Goal: Check status: Check status

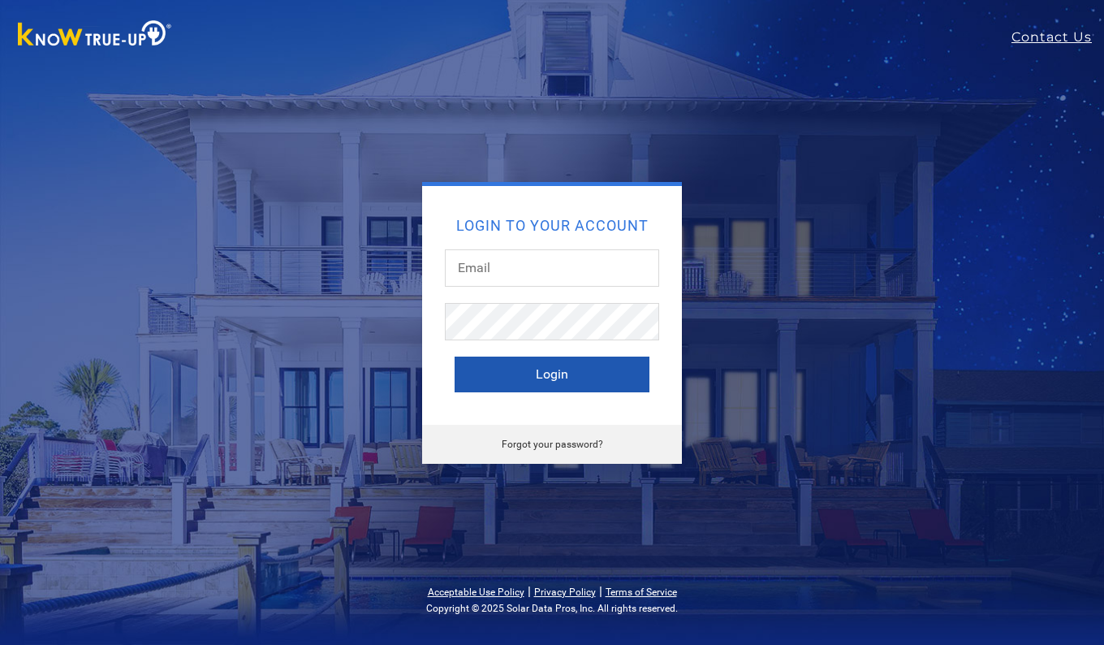
type input "[EMAIL_ADDRESS][DOMAIN_NAME]"
click at [513, 365] on button "Login" at bounding box center [552, 374] width 195 height 36
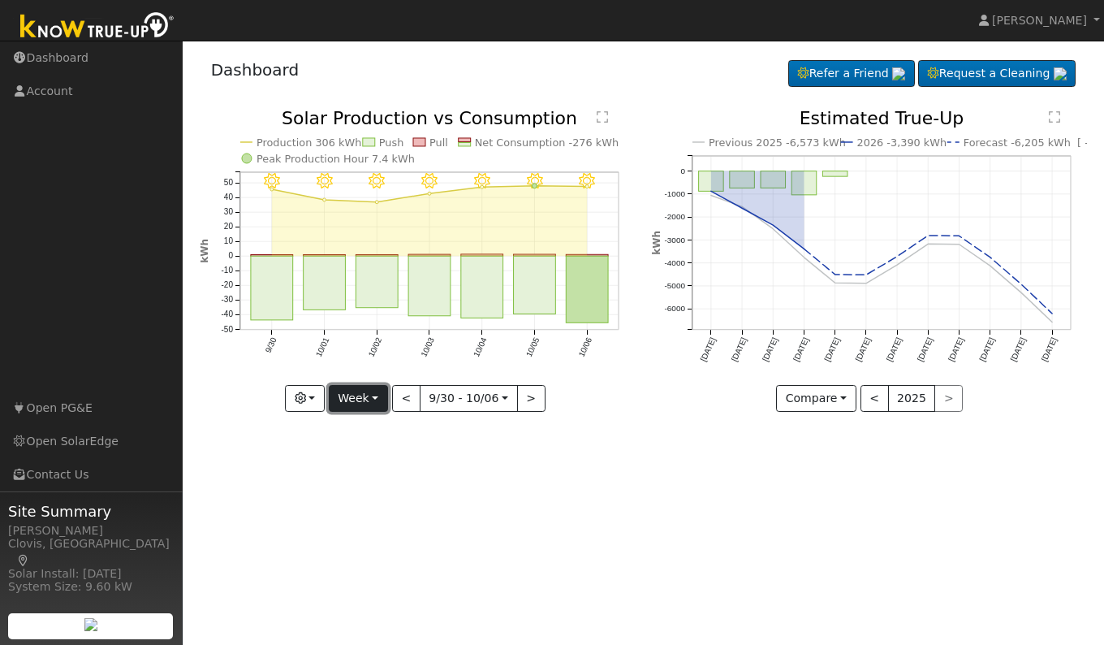
click at [353, 392] on button "Week" at bounding box center [358, 399] width 59 height 28
click at [369, 430] on link "Day" at bounding box center [386, 432] width 113 height 23
type input "2025-10-06"
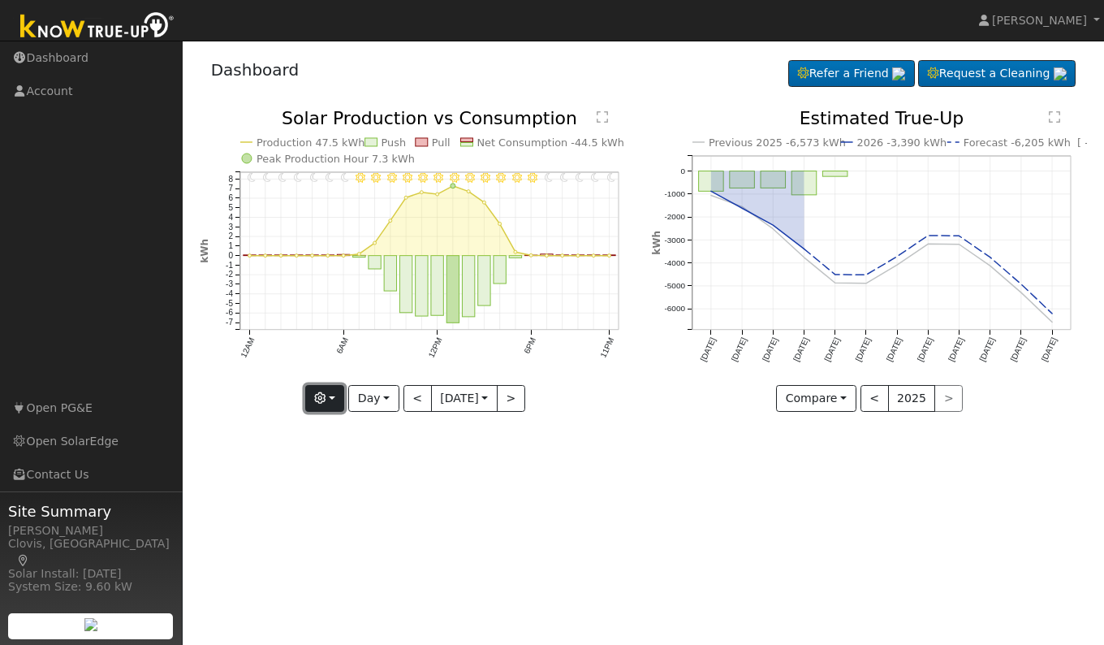
click at [314, 402] on icon "button" at bounding box center [319, 397] width 11 height 11
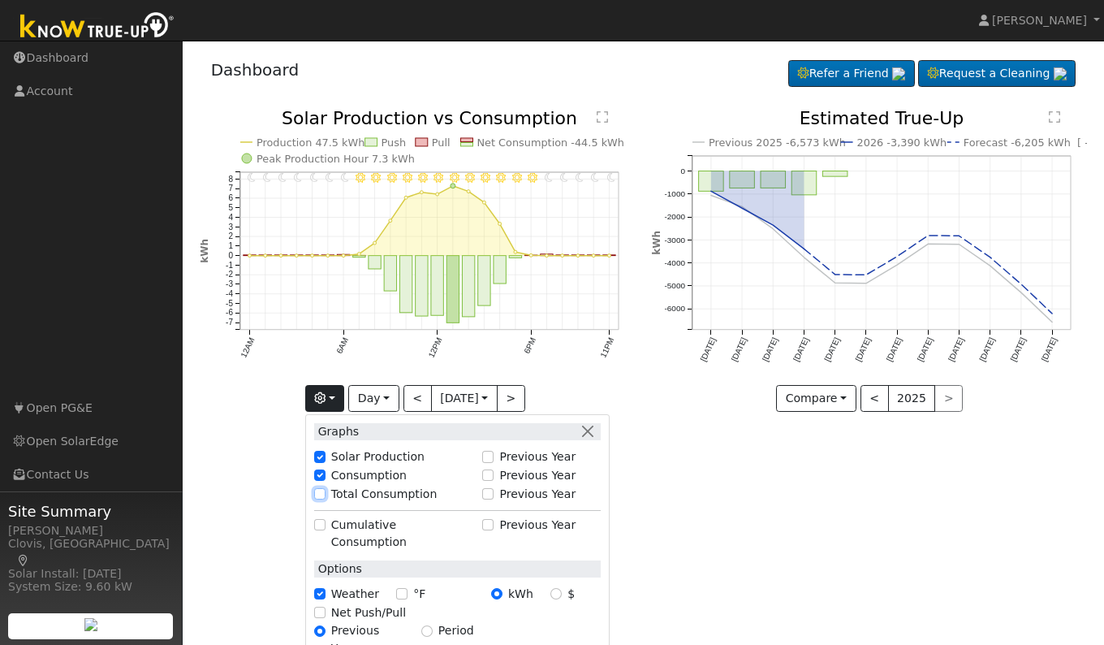
click at [316, 495] on input "Total Consumption" at bounding box center [319, 493] width 11 height 11
checkbox input "true"
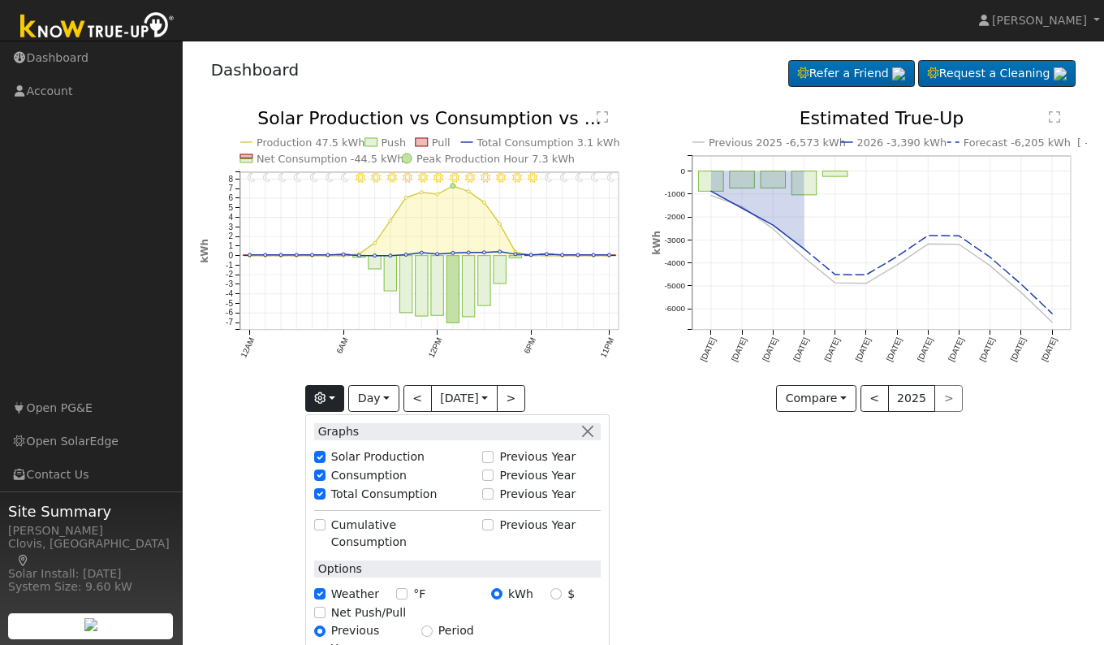
click at [662, 536] on div "User Profile First name Last name Email Email Notifications No Emails No Emails…" at bounding box center [644, 343] width 922 height 604
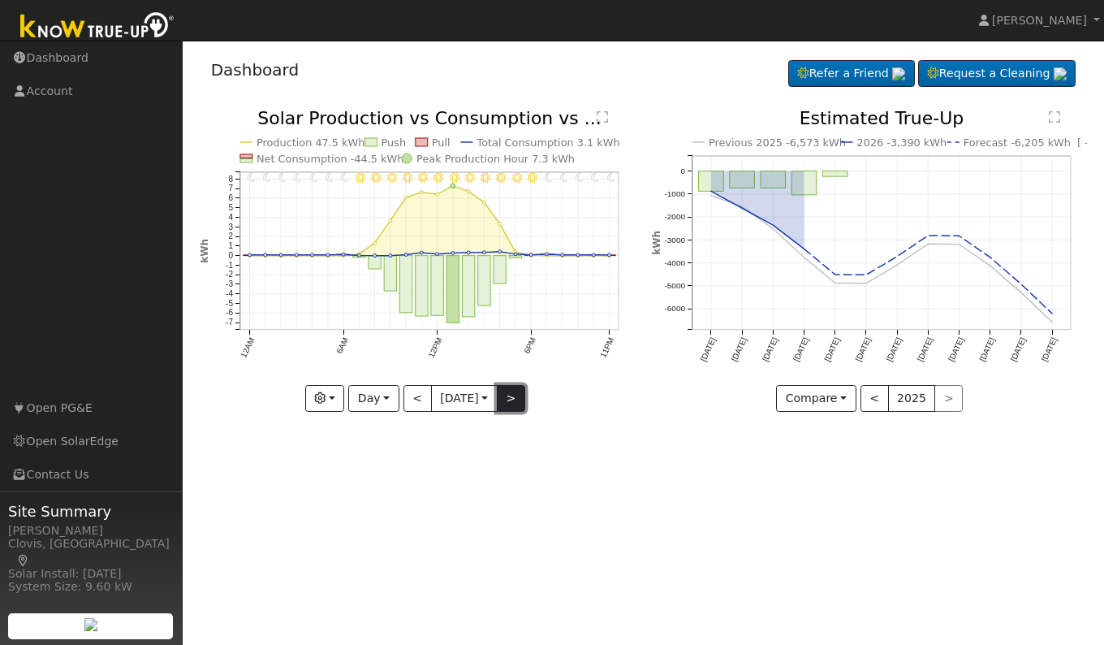
click at [520, 400] on button ">" at bounding box center [511, 399] width 28 height 28
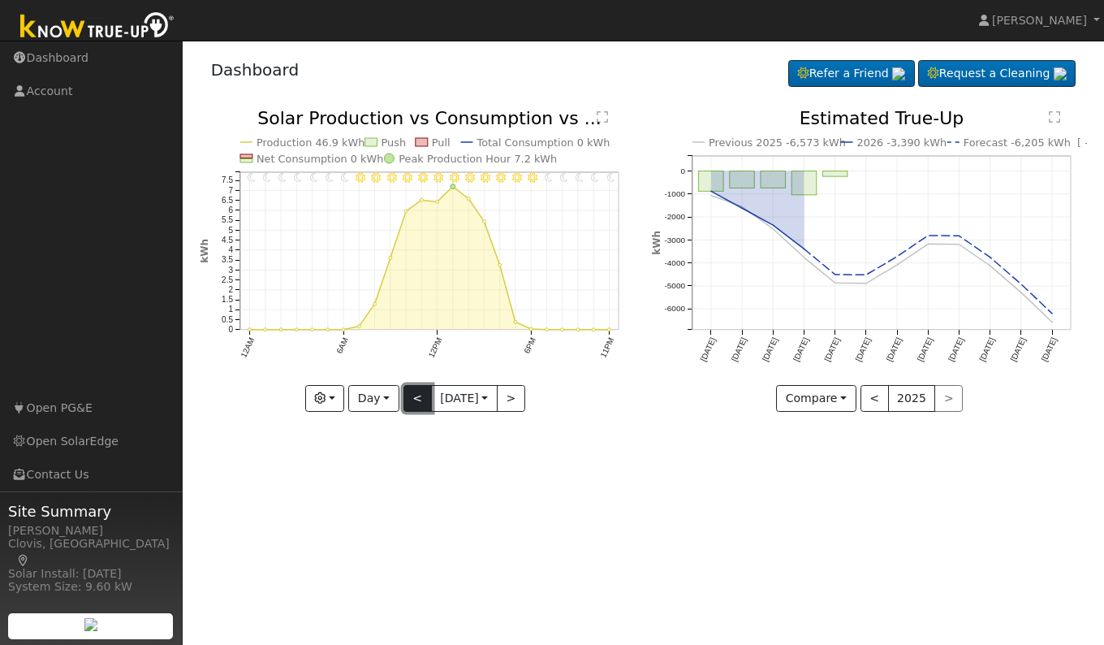
click at [409, 395] on button "<" at bounding box center [418, 399] width 28 height 28
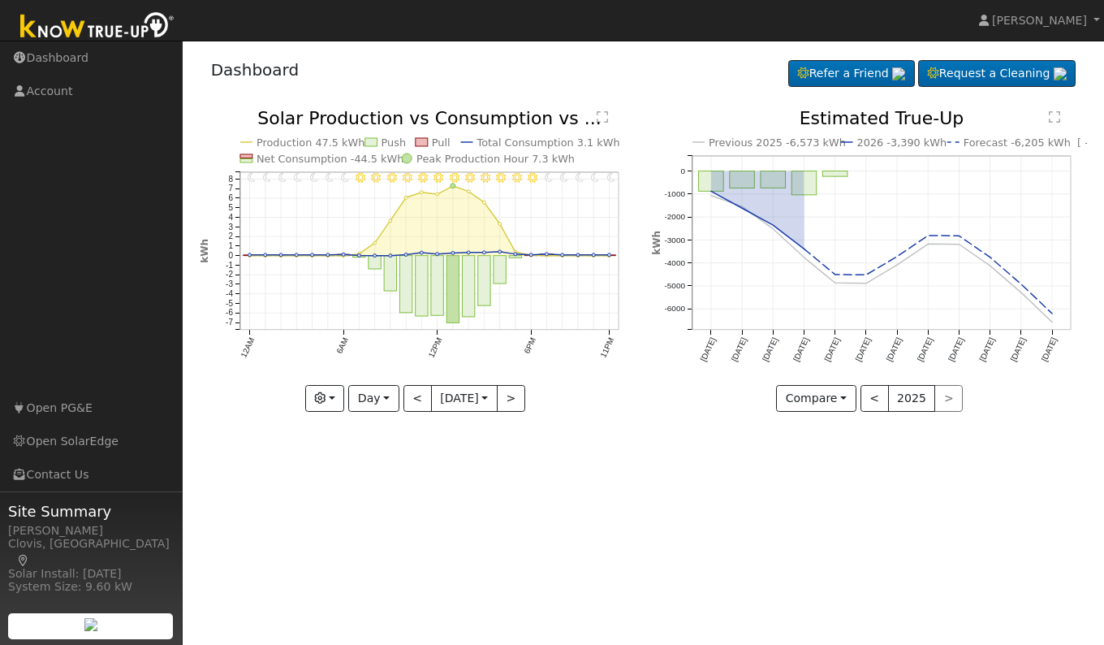
click at [604, 114] on text "" at bounding box center [602, 116] width 11 height 13
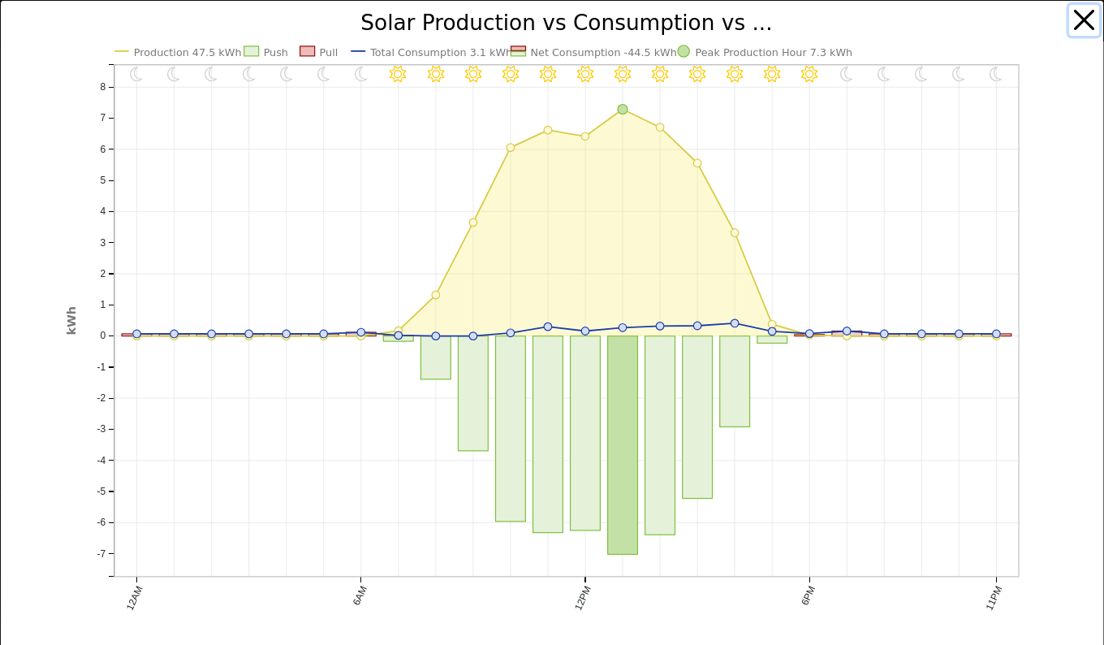
click at [1069, 21] on button "button" at bounding box center [1084, 20] width 31 height 31
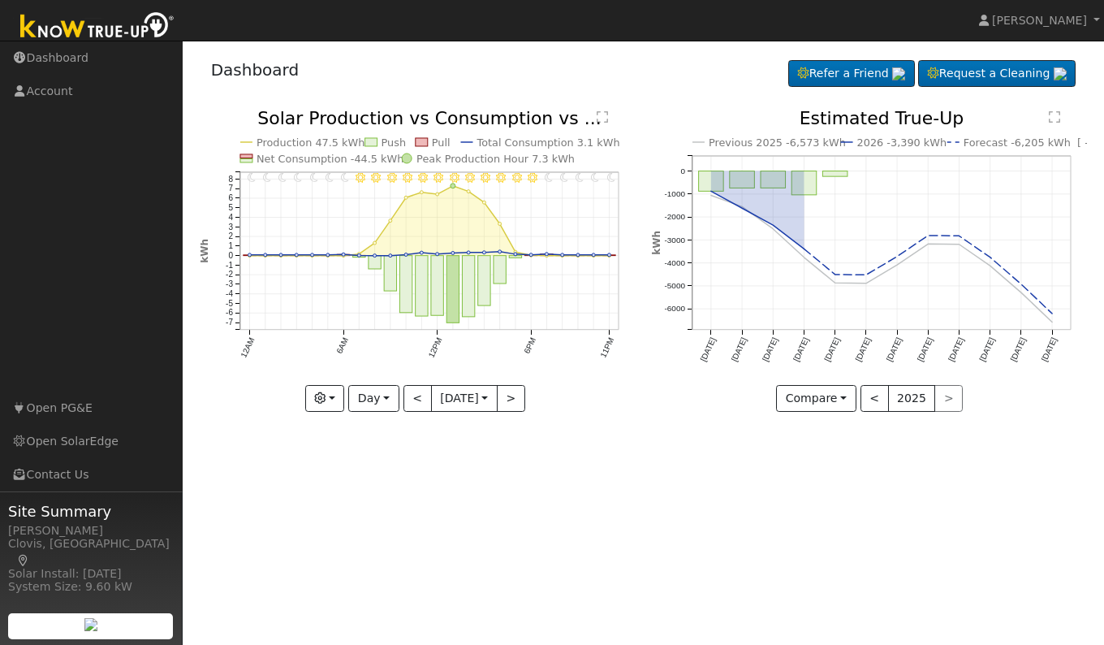
click at [604, 110] on text "" at bounding box center [602, 116] width 11 height 13
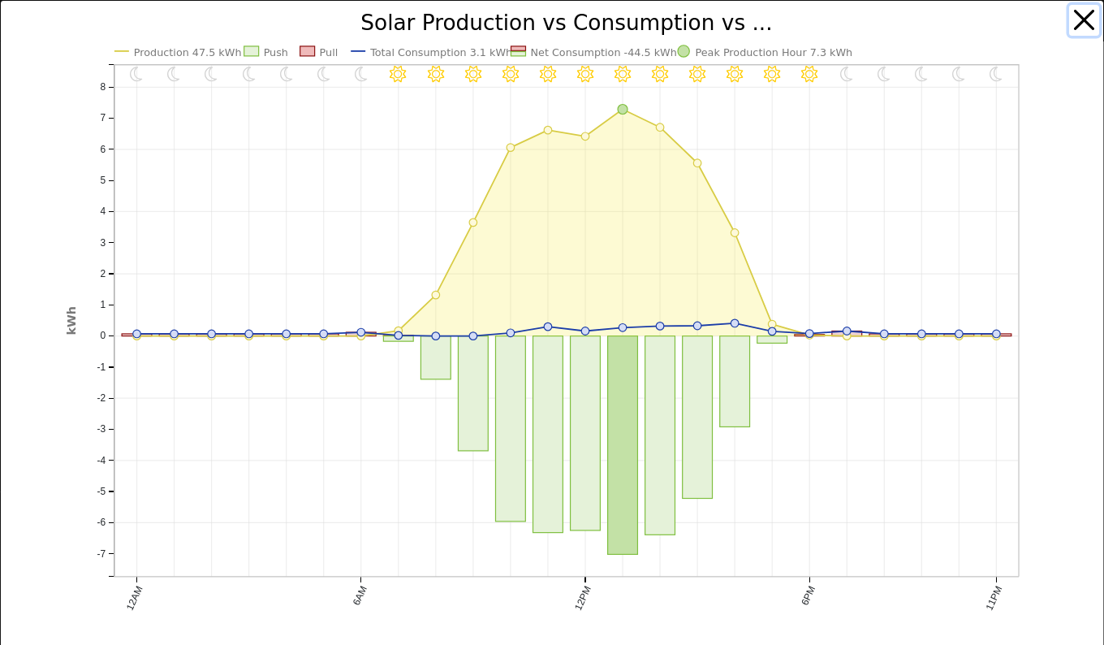
click at [1081, 24] on button "button" at bounding box center [1084, 20] width 31 height 31
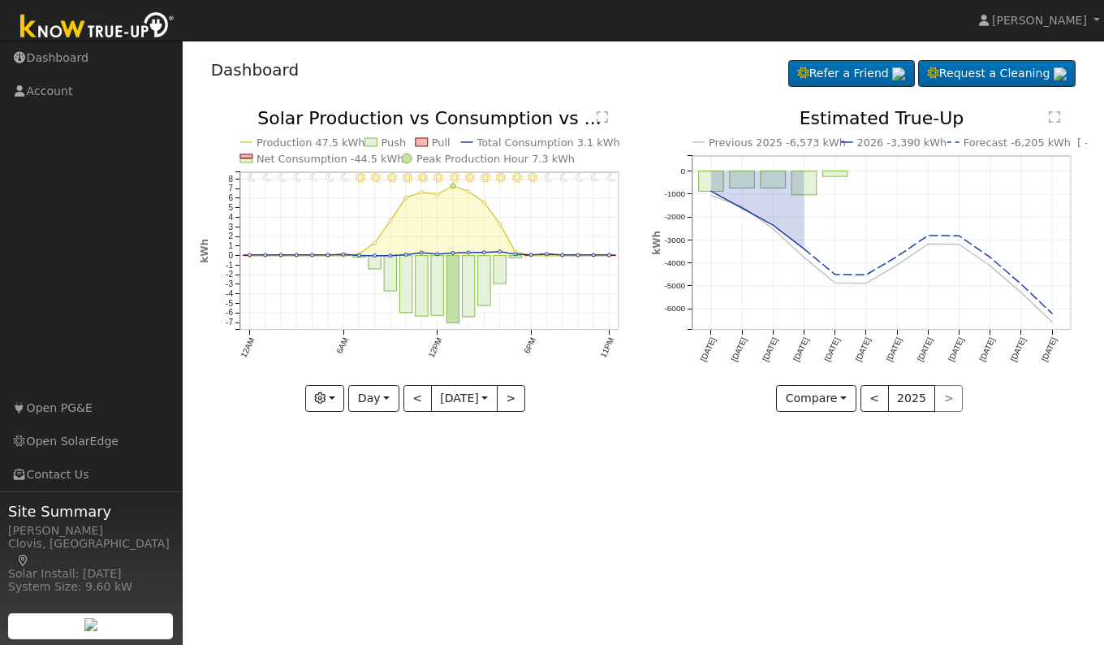
click at [664, 569] on div "User Profile First name Last name Email Email Notifications No Emails No Emails…" at bounding box center [644, 343] width 922 height 604
click at [404, 404] on button "<" at bounding box center [418, 399] width 28 height 28
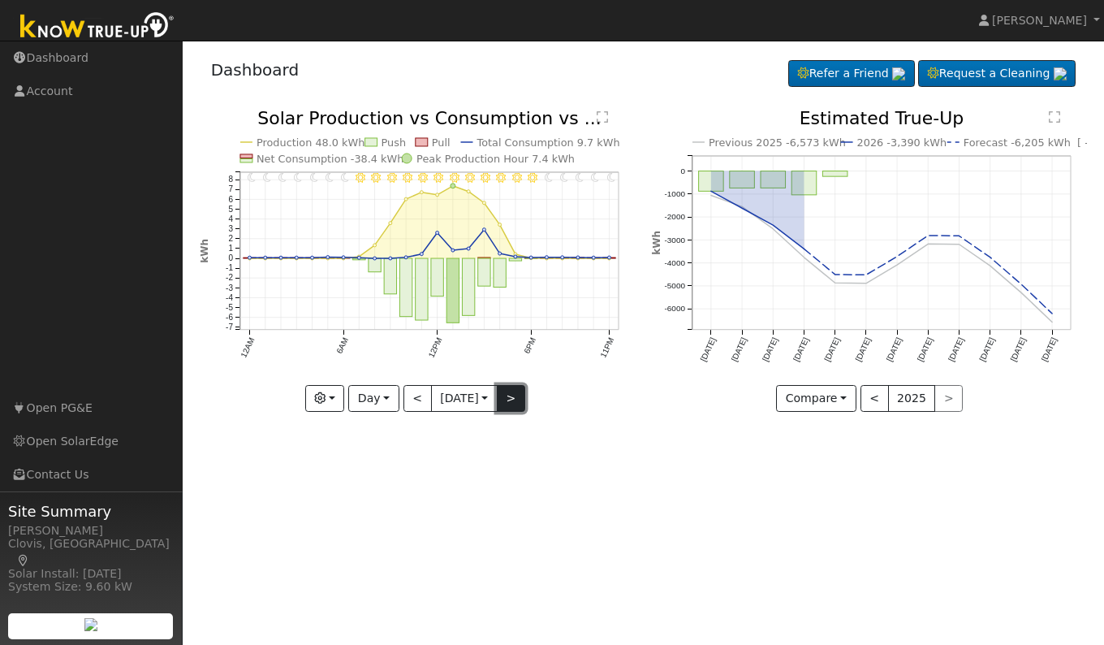
click at [513, 402] on button ">" at bounding box center [511, 399] width 28 height 28
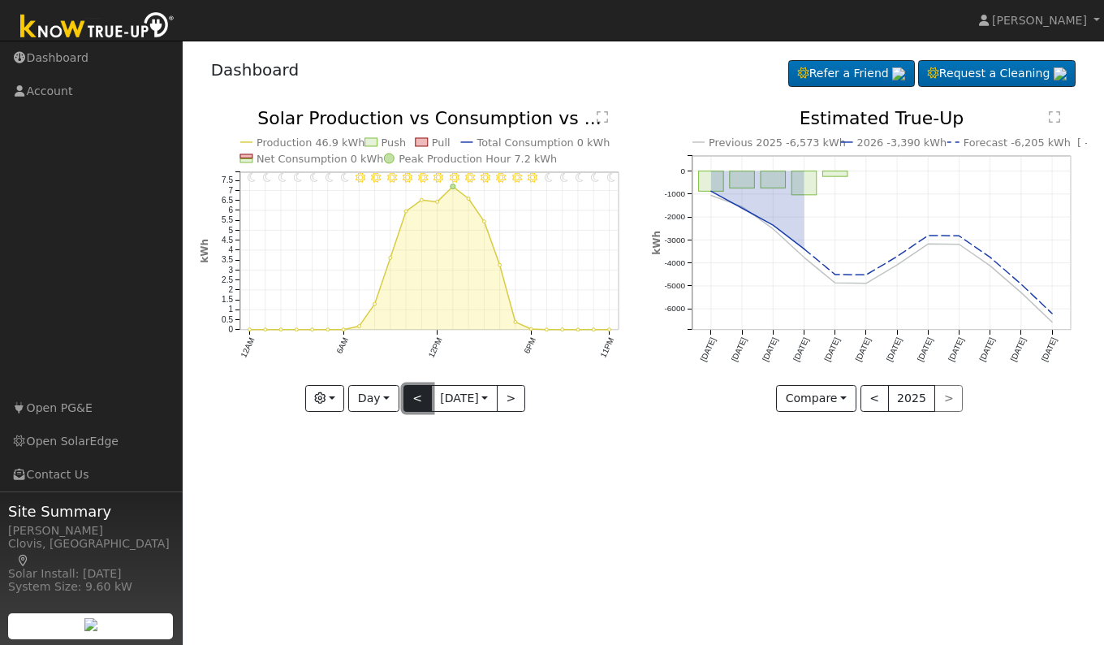
click at [415, 402] on button "<" at bounding box center [418, 399] width 28 height 28
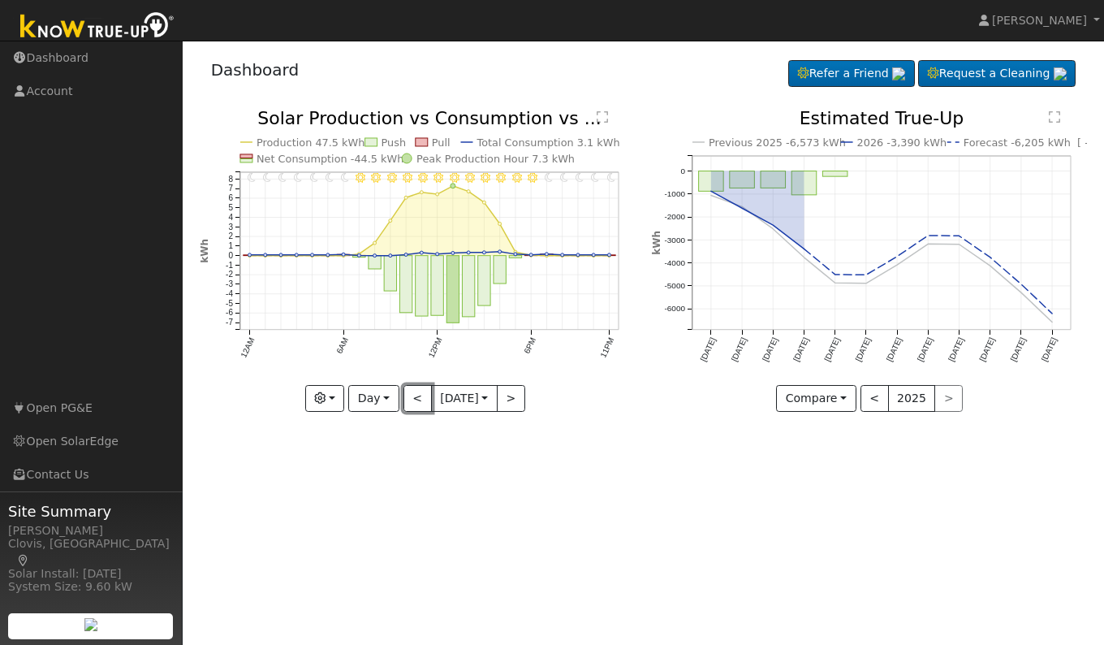
click at [415, 401] on button "<" at bounding box center [418, 399] width 28 height 28
click at [404, 402] on button "<" at bounding box center [418, 399] width 28 height 28
type input "2025-10-03"
